Goal: Task Accomplishment & Management: Manage account settings

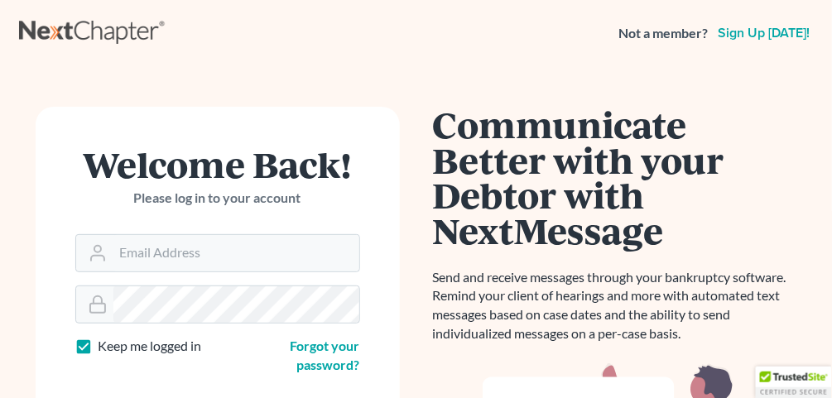
scroll to position [324, 0]
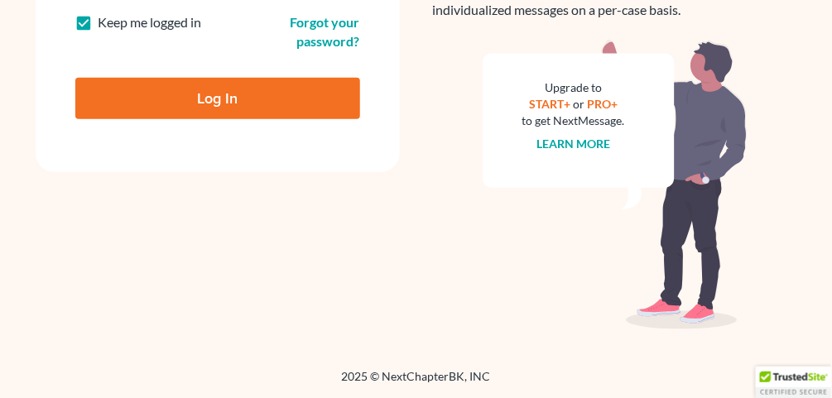
type input "[EMAIL_ADDRESS][DOMAIN_NAME]"
click at [176, 96] on input "Log In" at bounding box center [217, 98] width 285 height 41
type input "Thinking..."
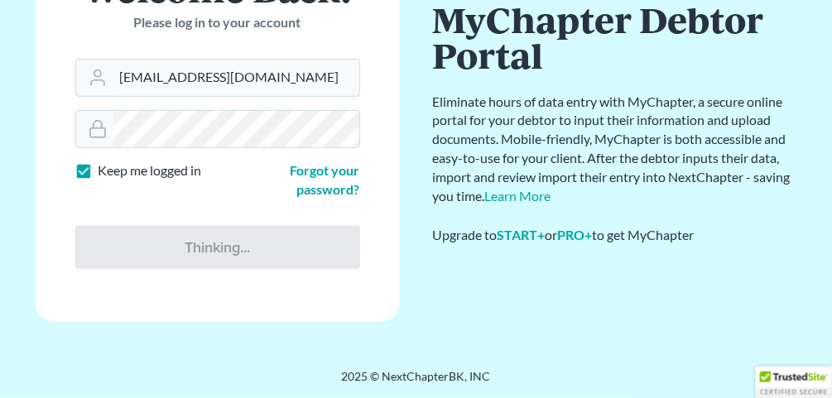
scroll to position [175, 0]
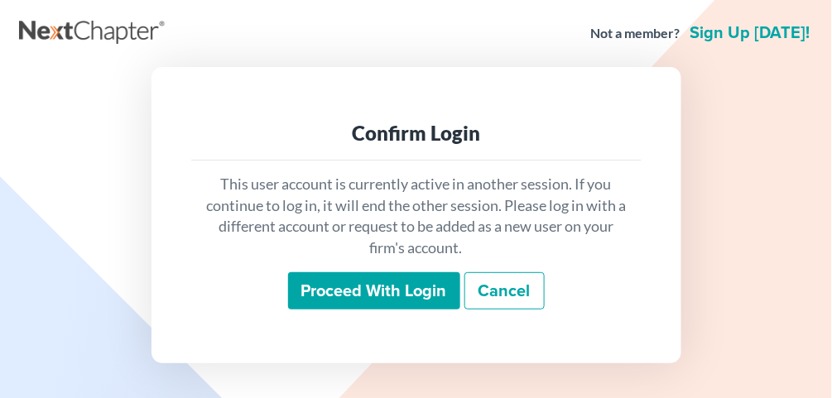
click at [349, 303] on input "Proceed with login" at bounding box center [374, 291] width 172 height 38
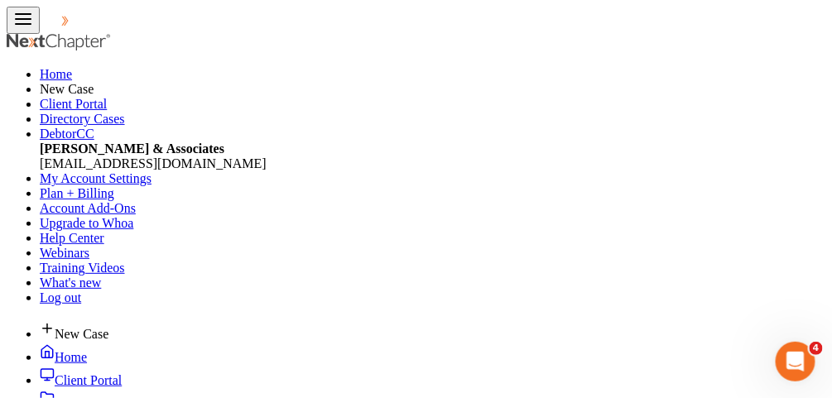
scroll to position [331, 0]
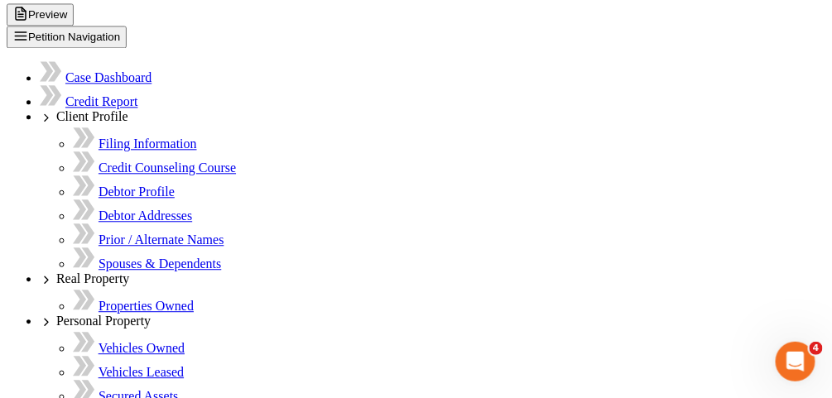
scroll to position [861, 0]
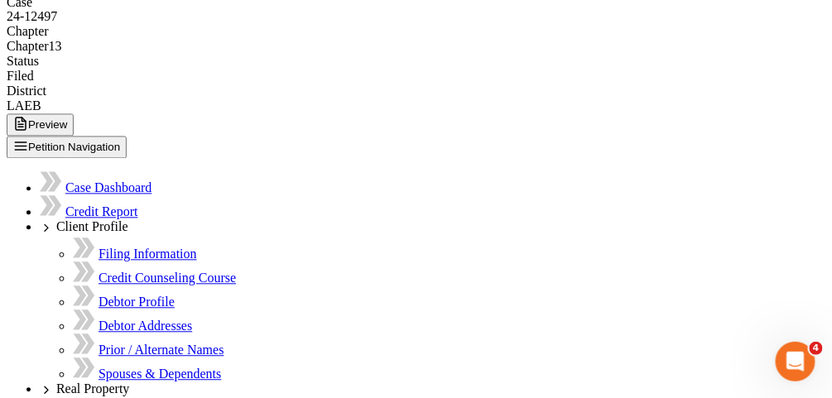
scroll to position [662, 0]
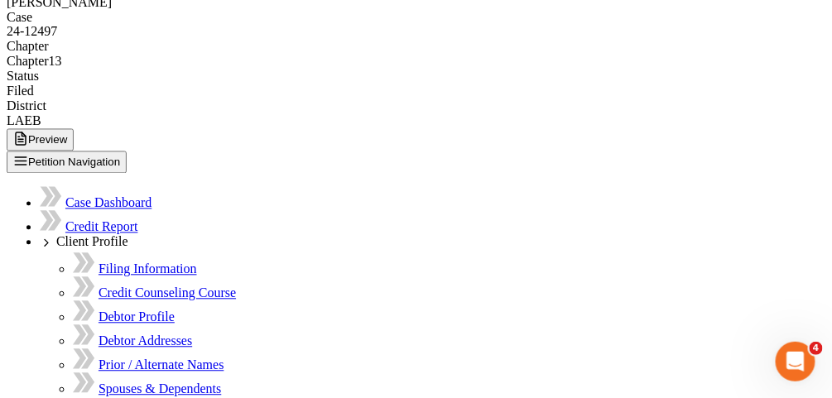
type textarea "341 hearing held."
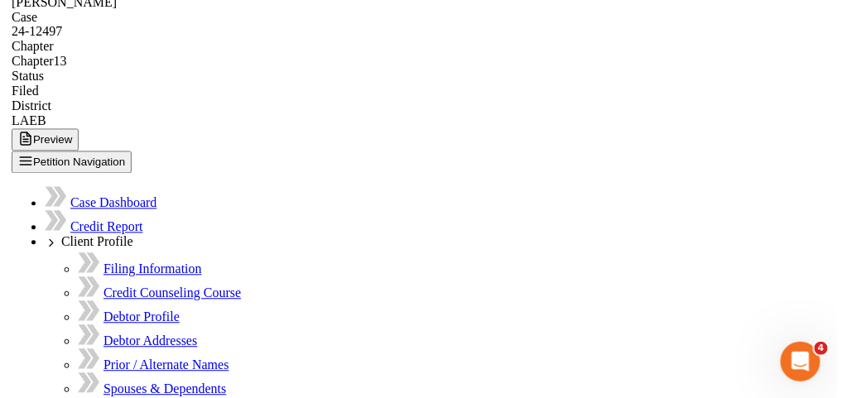
scroll to position [4162, 0]
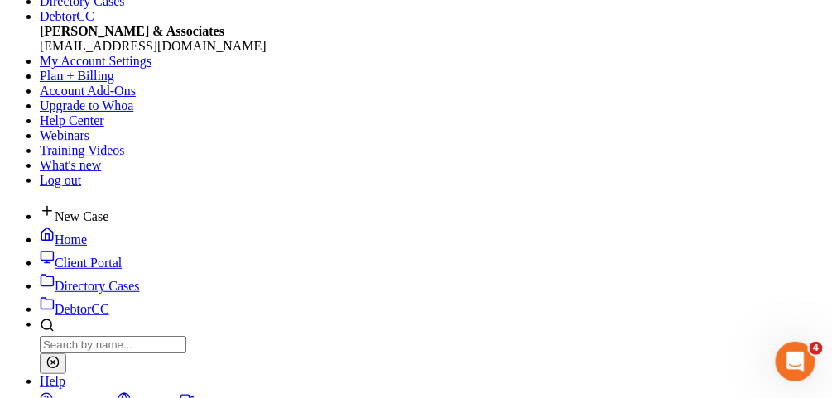
scroll to position [132, 0]
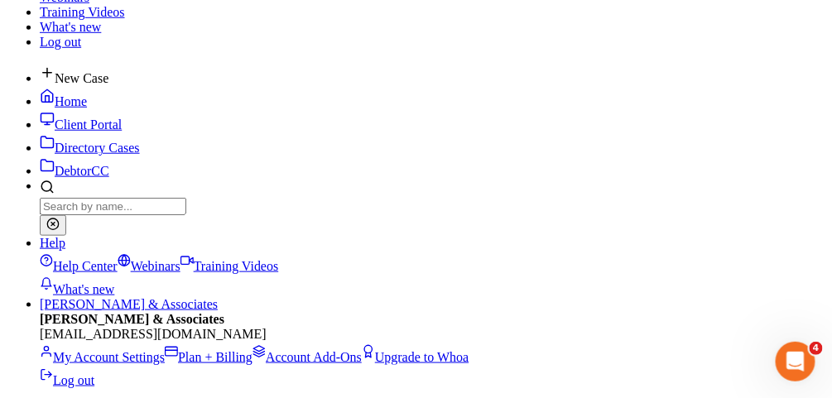
scroll to position [0, 0]
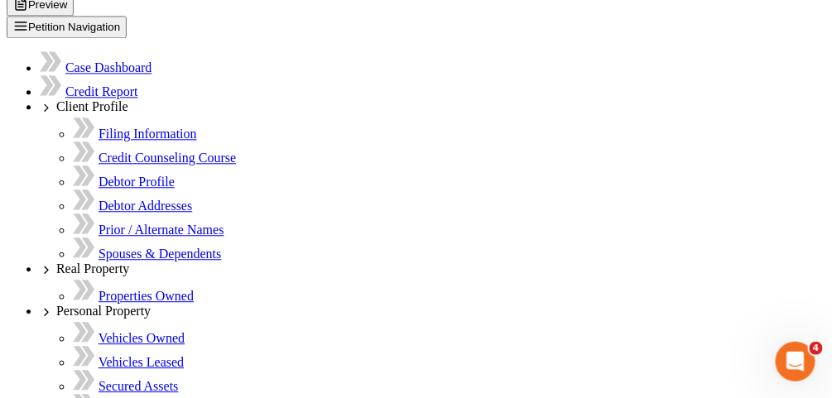
scroll to position [795, 0]
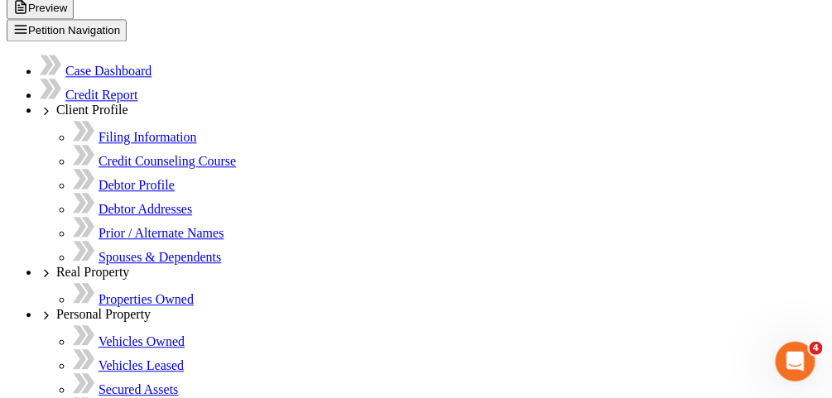
type textarea "341 hearing held. Amend I/J, In 3 months - needs to give us a paystub to show T…"
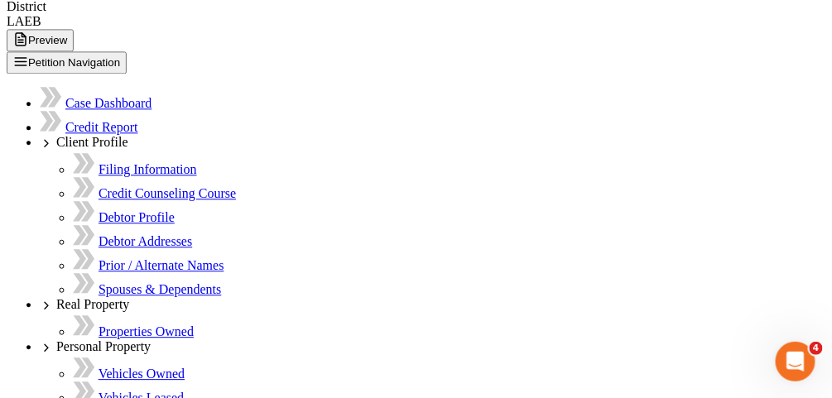
scroll to position [4306, 0]
